Goal: Information Seeking & Learning: Understand process/instructions

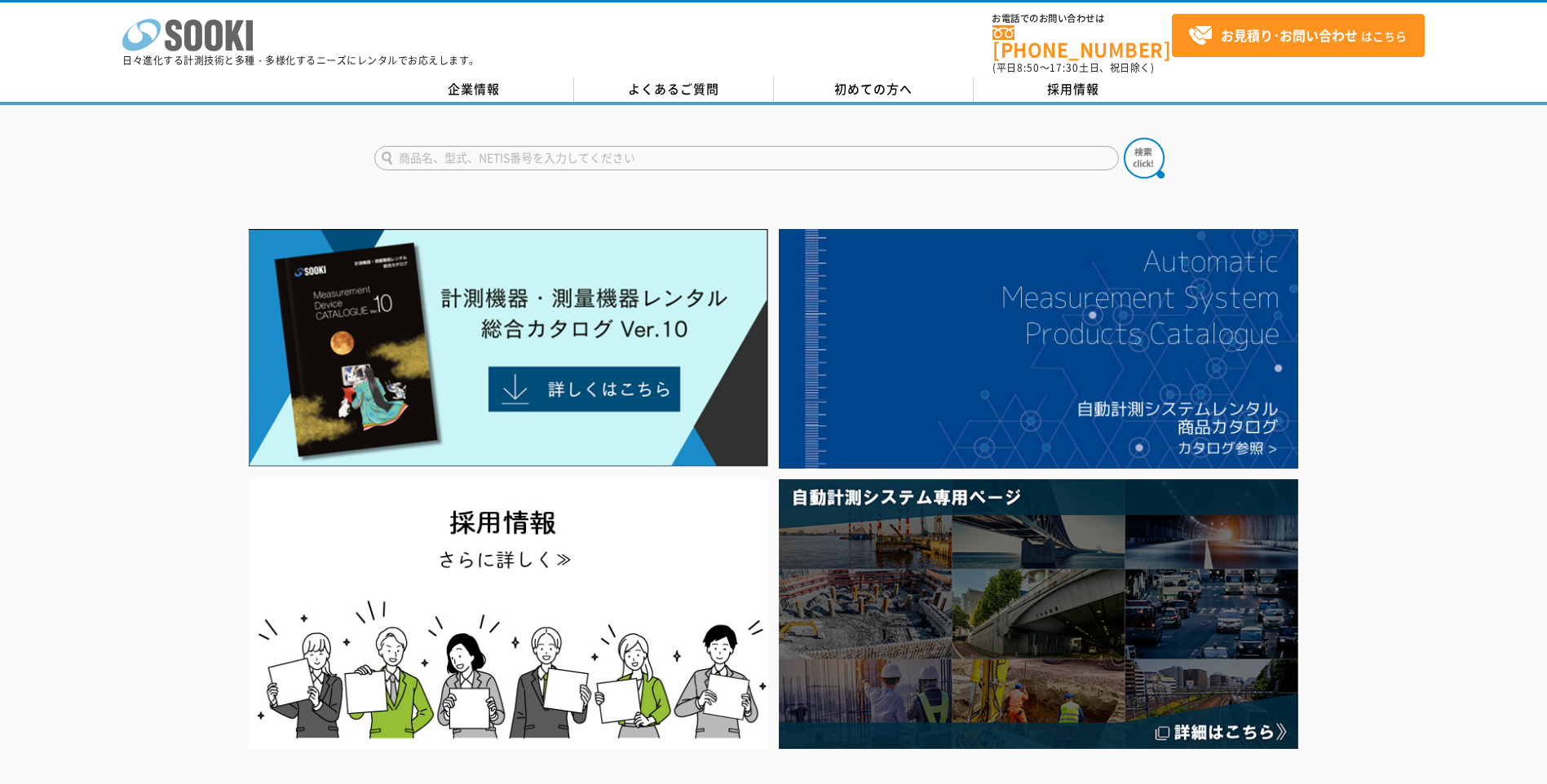
drag, startPoint x: 269, startPoint y: 35, endPoint x: 160, endPoint y: 38, distance: 109.0
click at [160, 38] on div "株式会社 ソーキ spMenu 日々進化する計測技術と多種・多様化するニーズにレンタルでお応えします。" at bounding box center [300, 37] width 357 height 54
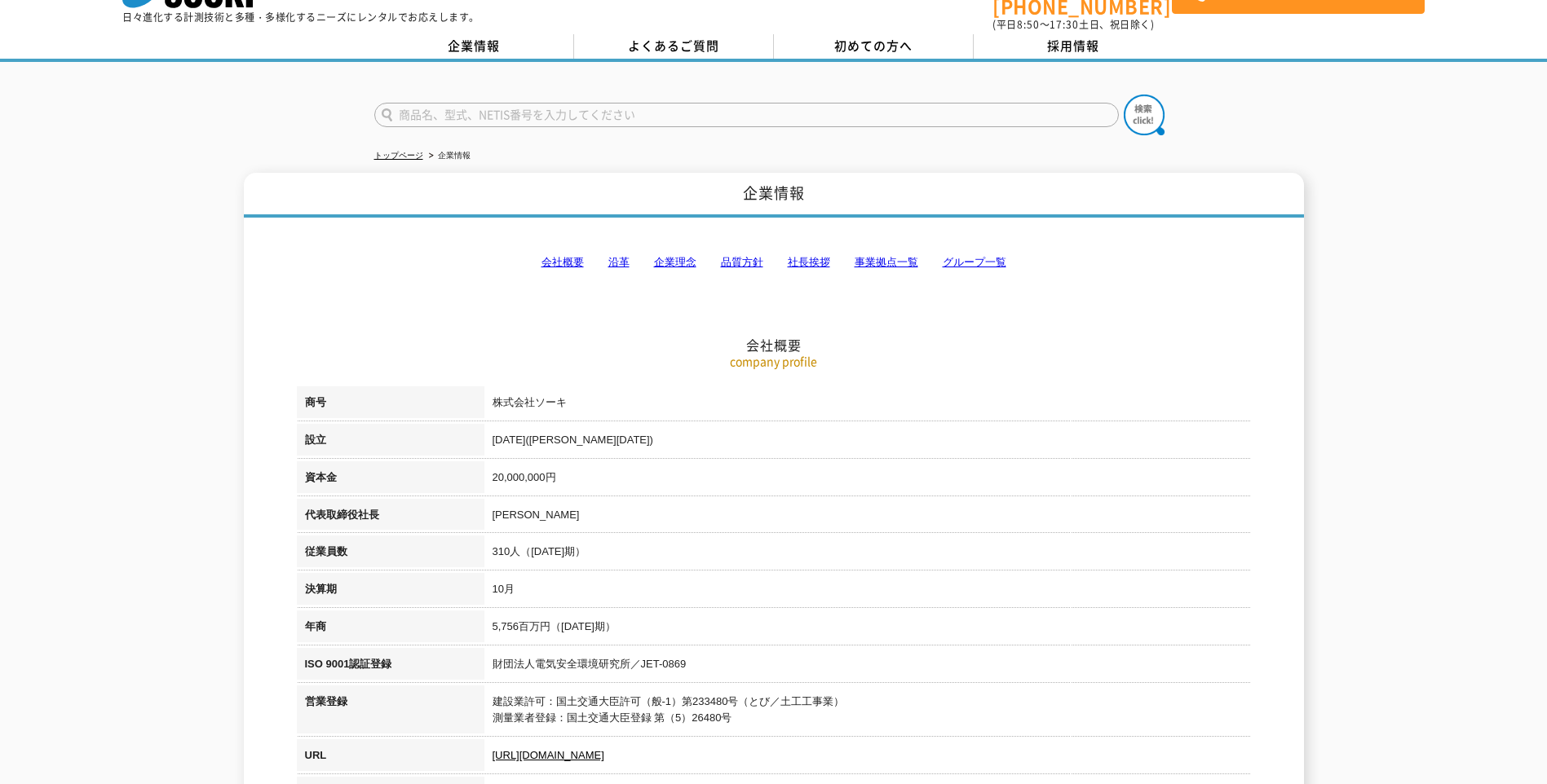
scroll to position [82, 0]
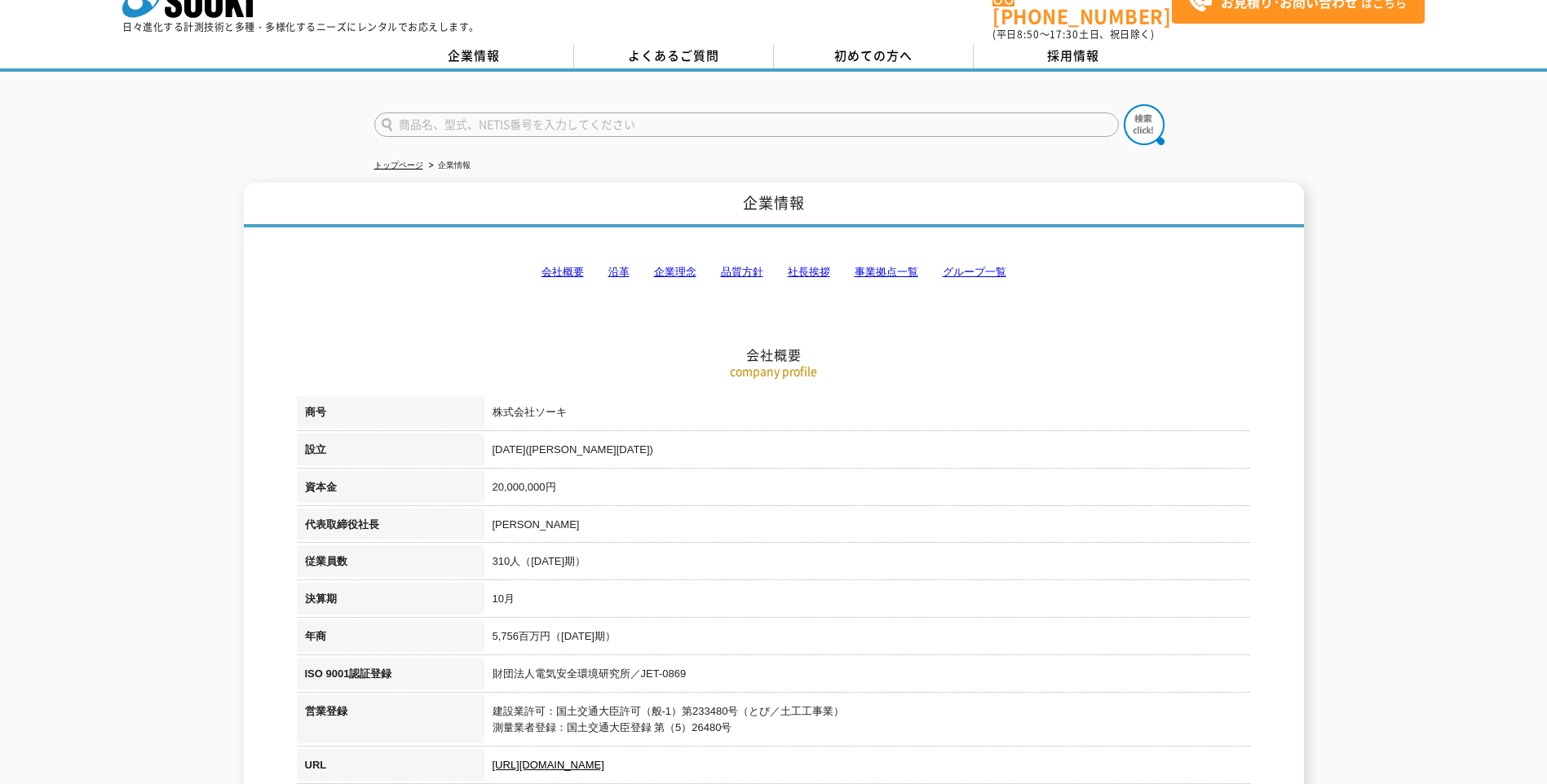
scroll to position [0, 0]
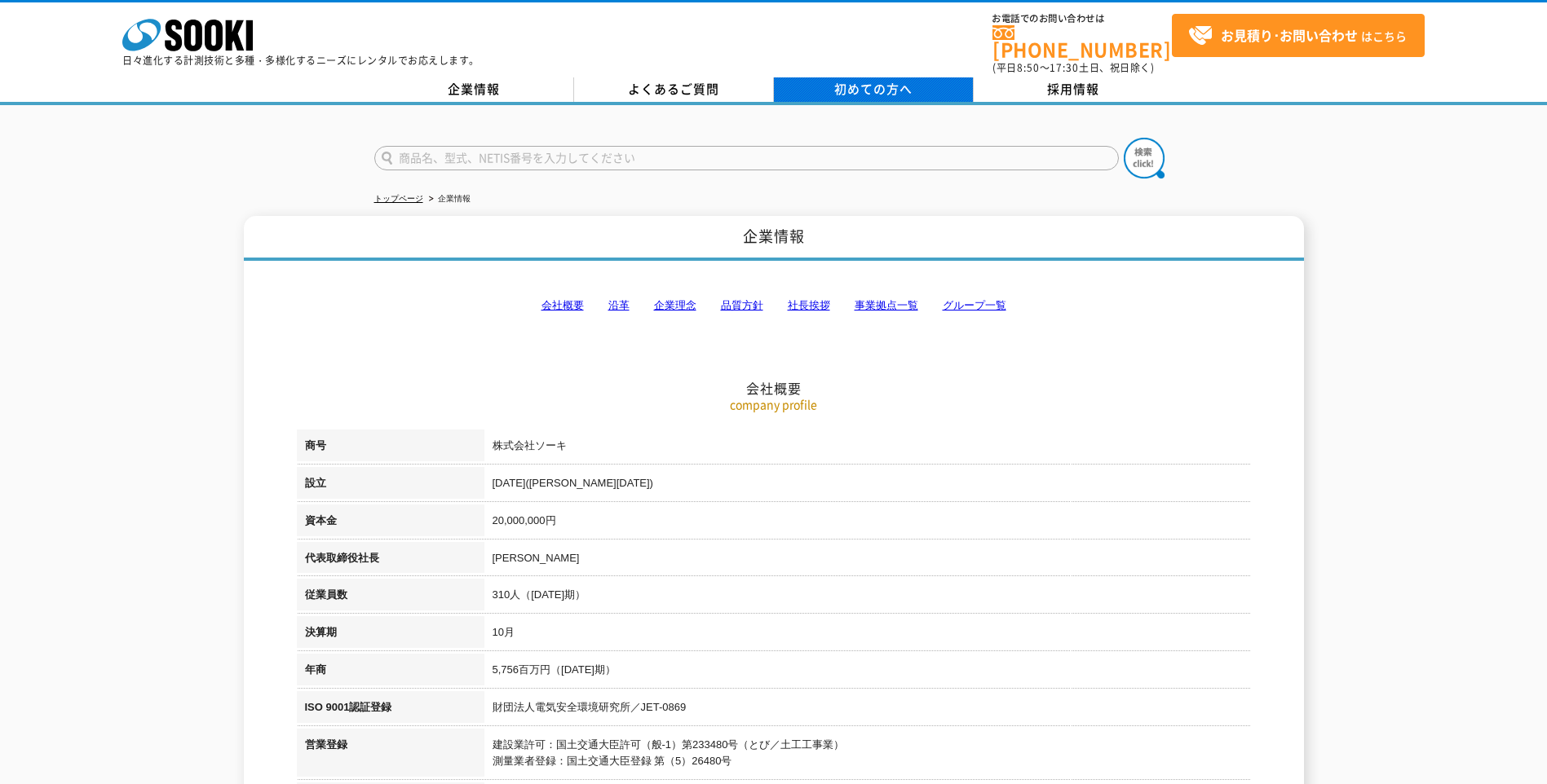
click at [822, 83] on link "初めての方へ" at bounding box center [874, 89] width 200 height 25
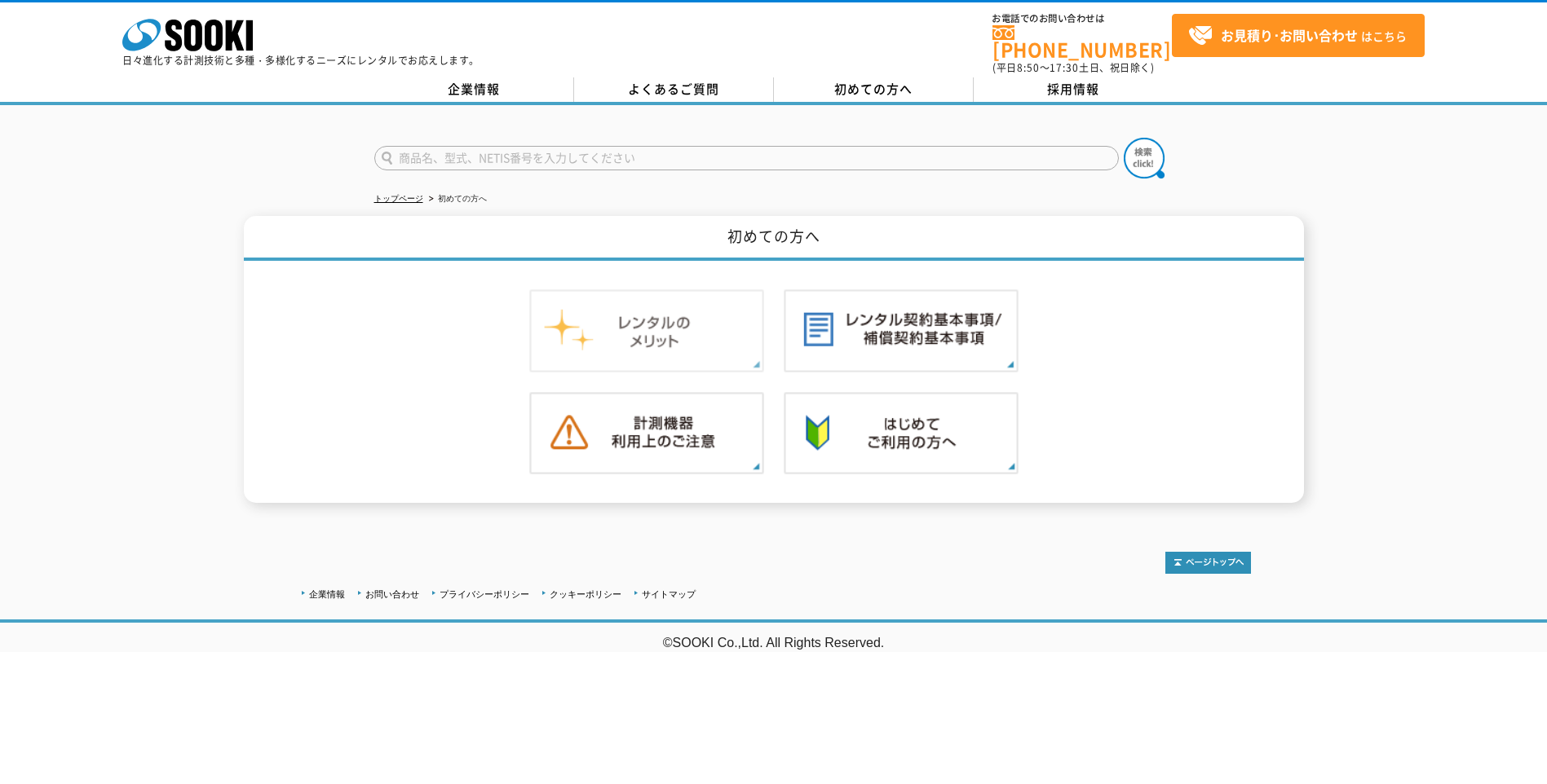
click at [715, 304] on img at bounding box center [646, 330] width 235 height 83
click at [887, 335] on img at bounding box center [901, 330] width 235 height 83
